Goal: Use online tool/utility: Use online tool/utility

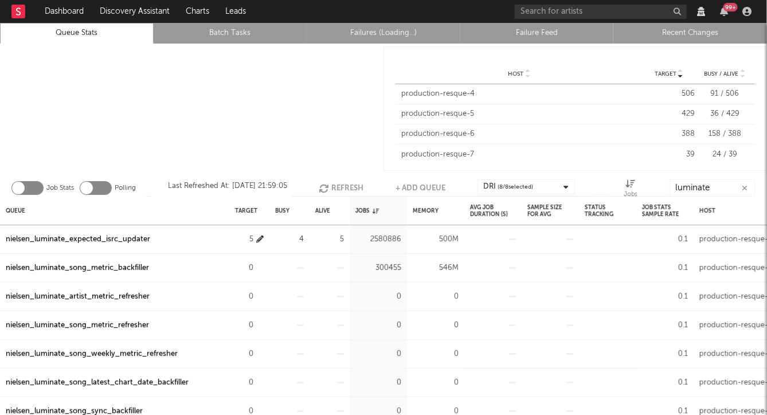
click at [259, 238] on icon "button" at bounding box center [259, 239] width 7 height 7
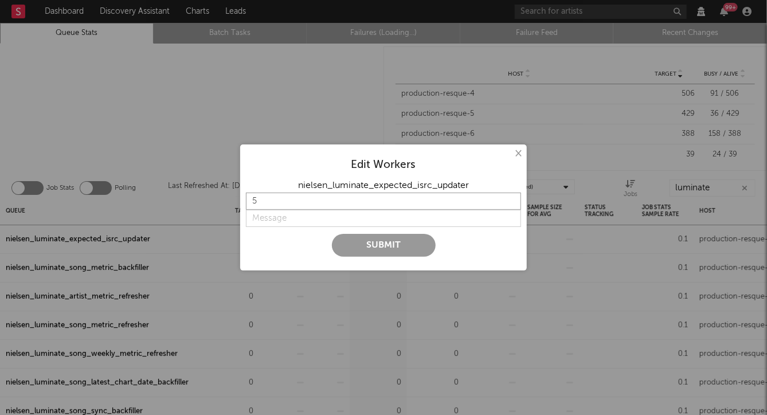
click at [299, 201] on input "5" at bounding box center [383, 201] width 275 height 17
type input "7"
click at [269, 221] on input "string" at bounding box center [383, 218] width 275 height 17
type input "U"
type input "Increase"
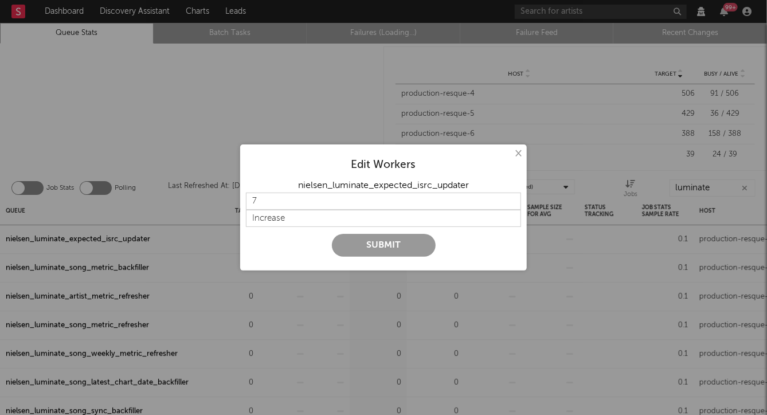
click at [365, 242] on button "Submit" at bounding box center [384, 245] width 104 height 23
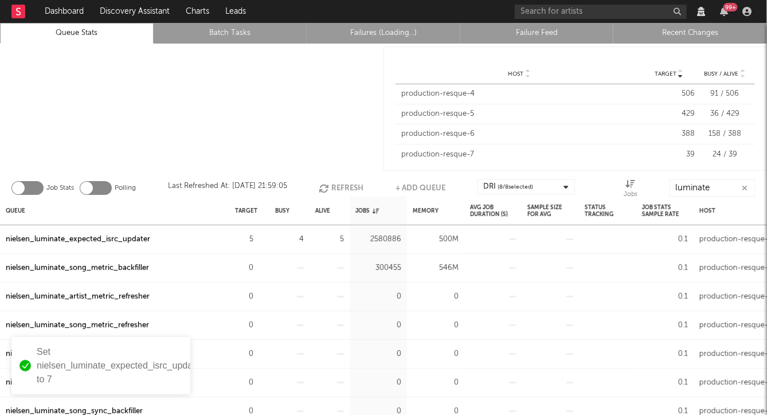
click at [272, 114] on div at bounding box center [192, 109] width 384 height 130
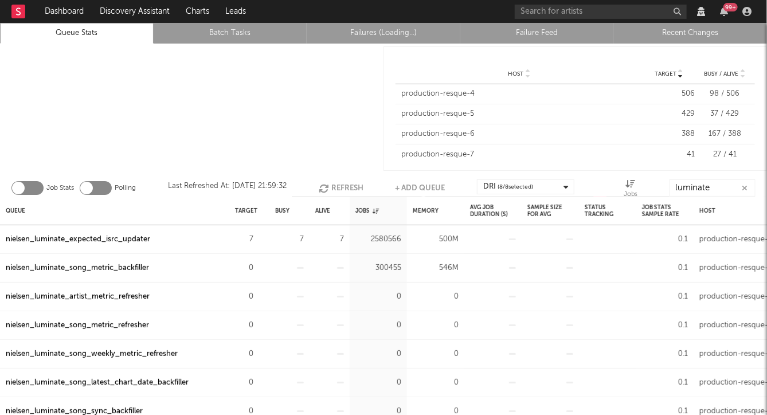
click at [315, 116] on div at bounding box center [192, 109] width 384 height 130
click at [742, 185] on icon "button" at bounding box center [745, 188] width 6 height 7
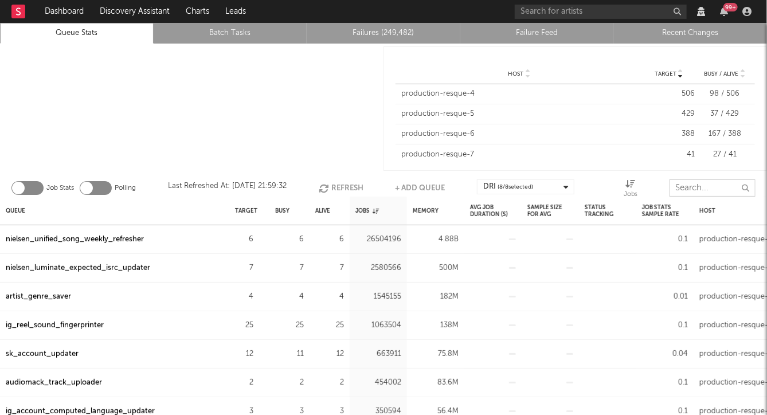
click at [690, 190] on input "text" at bounding box center [713, 187] width 86 height 17
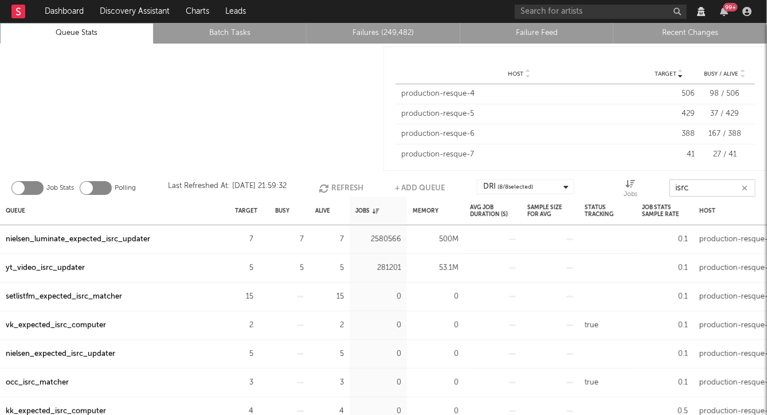
type input "isrc"
click at [293, 132] on div at bounding box center [192, 109] width 384 height 130
click at [241, 132] on div at bounding box center [192, 109] width 384 height 130
click at [240, 208] on div "Target" at bounding box center [245, 210] width 22 height 25
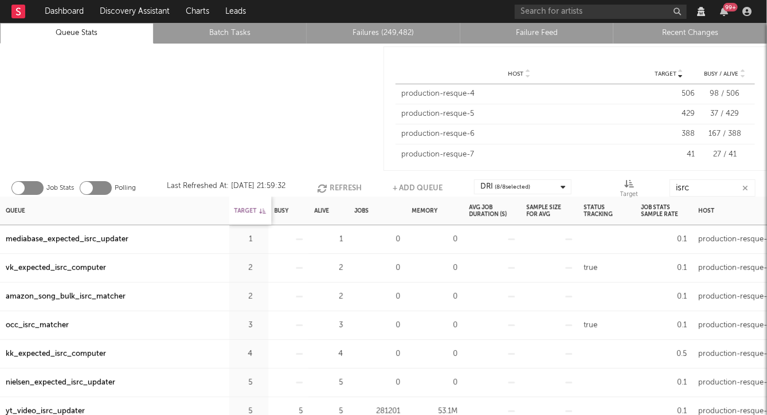
click at [240, 208] on div "Target" at bounding box center [250, 210] width 32 height 25
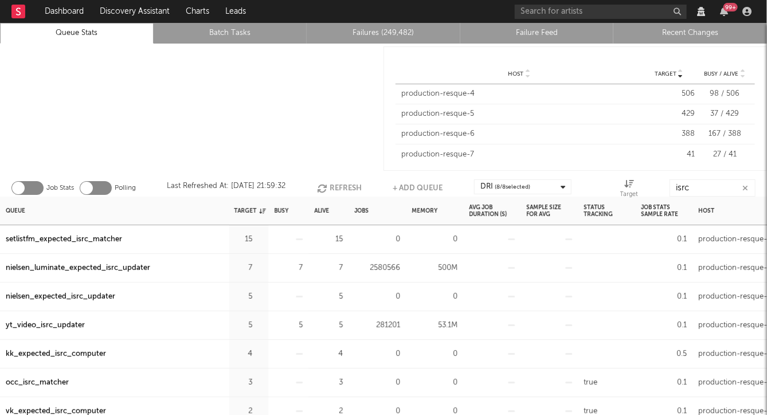
click at [747, 192] on button "button" at bounding box center [745, 188] width 9 height 11
